Goal: Information Seeking & Learning: Learn about a topic

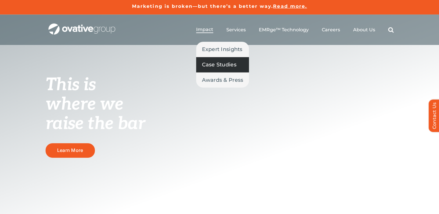
click at [214, 61] on span "Case Studies" at bounding box center [219, 65] width 34 height 8
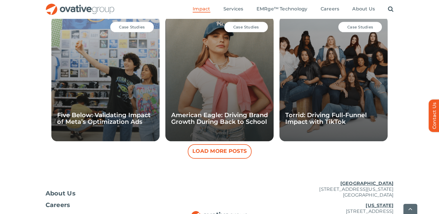
scroll to position [551, 0]
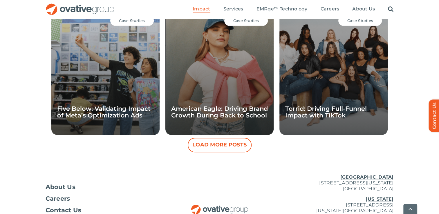
click at [204, 147] on button "Load More Posts" at bounding box center [220, 145] width 64 height 14
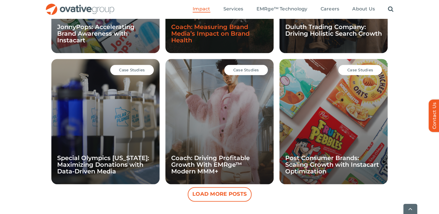
scroll to position [764, 0]
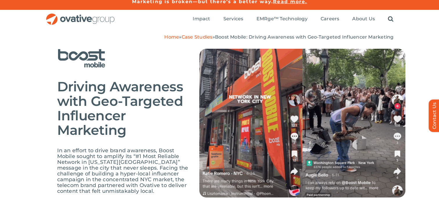
scroll to position [5, 0]
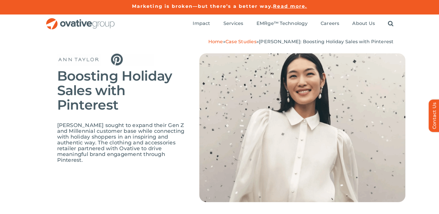
drag, startPoint x: 227, startPoint y: 137, endPoint x: 182, endPoint y: 158, distance: 49.7
click at [182, 158] on div "Boosting Holiday Sales with Pinterest Ann Taylor sought to expand their Gen Z a…" at bounding box center [231, 136] width 348 height 166
drag, startPoint x: 122, startPoint y: 86, endPoint x: 92, endPoint y: 173, distance: 92.4
click at [92, 173] on div "Boosting Holiday Sales with Pinterest Ann Taylor sought to expand their Gen Z a…" at bounding box center [231, 136] width 348 height 166
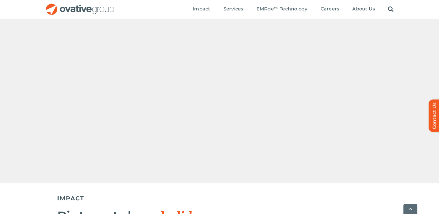
scroll to position [361, 0]
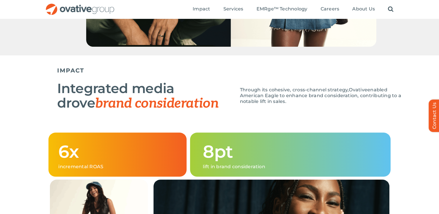
scroll to position [522, 0]
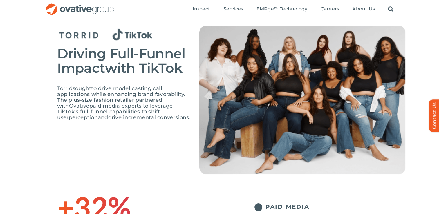
scroll to position [22, 0]
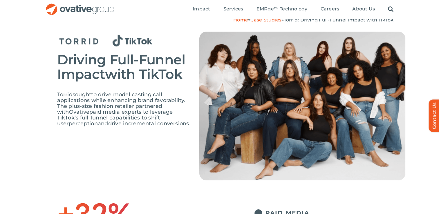
click at [243, 116] on img at bounding box center [302, 106] width 206 height 149
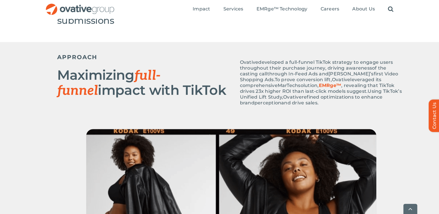
scroll to position [247, 0]
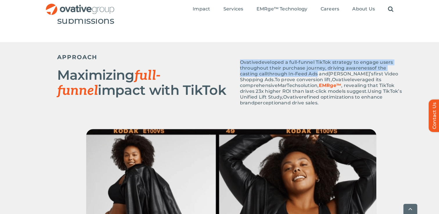
drag, startPoint x: 239, startPoint y: 61, endPoint x: 299, endPoint y: 75, distance: 61.5
click at [299, 75] on span "Ovative developed a full-funnel TikTok strategy to engage users throughout thei…" at bounding box center [319, 70] width 158 height 23
copy span "Ovative developed a full-funnel TikTok strategy to engage users throughout thei…"
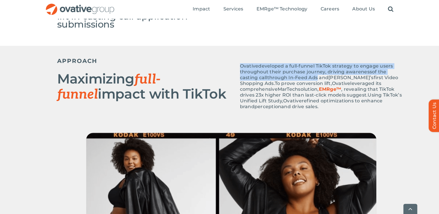
scroll to position [243, 0]
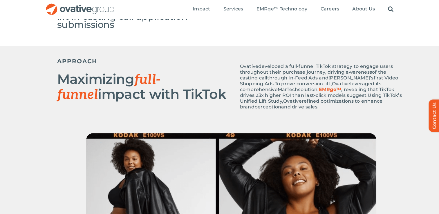
click at [195, 106] on div "APPROACH Maximizing full-funnel impact with TikTok Ovative developed a full-fun…" at bounding box center [231, 85] width 348 height 61
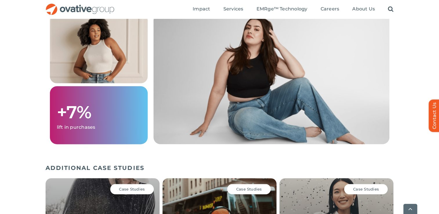
scroll to position [692, 0]
